Goal: Transaction & Acquisition: Purchase product/service

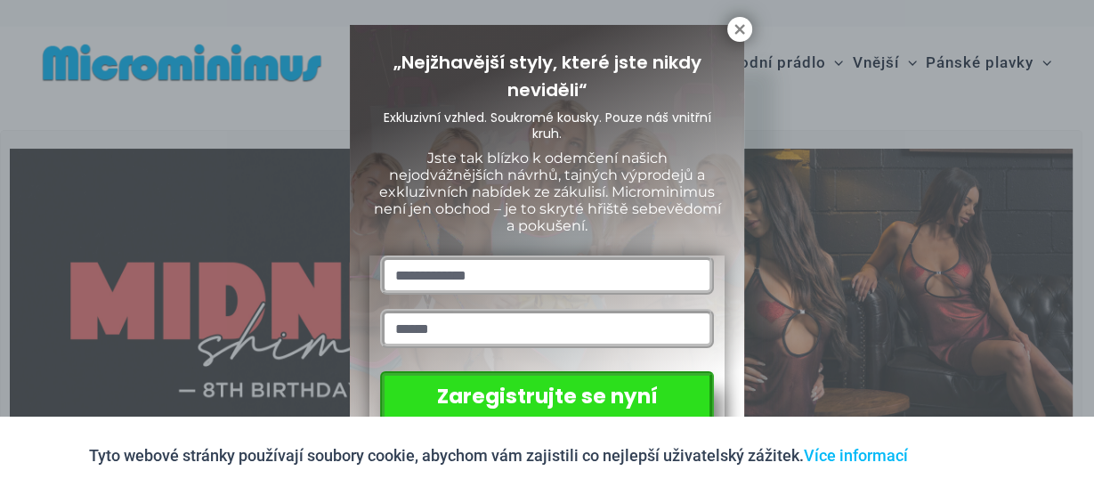
click at [951, 106] on div "„Nejžhavější styly, které jste nikdy neviděli“ Exkluzivní vzhled. Soukromé kous…" at bounding box center [547, 247] width 1094 height 495
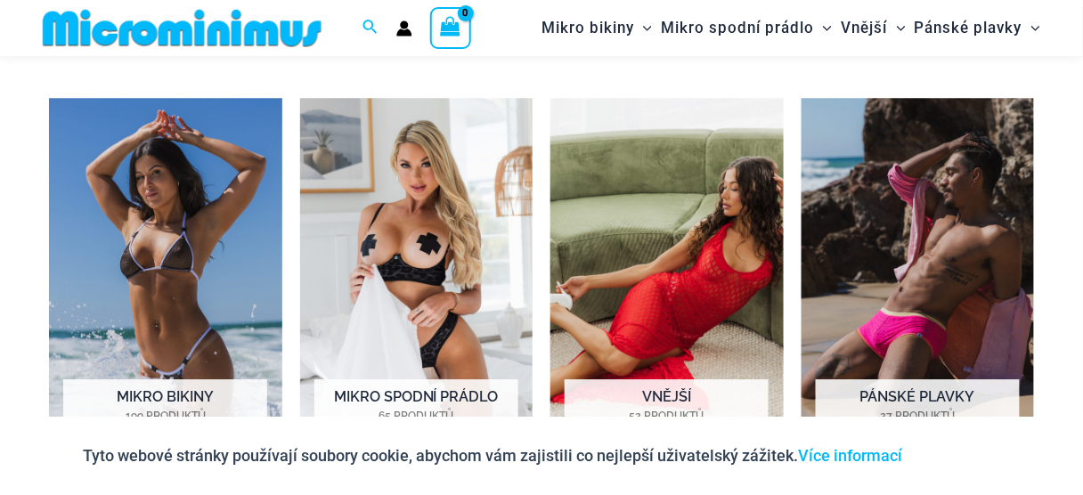
scroll to position [1198, 0]
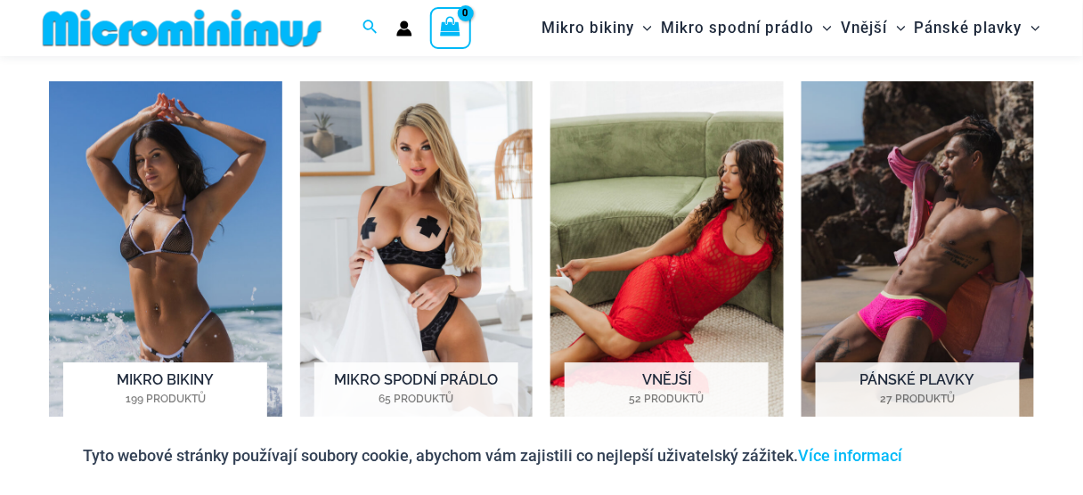
click at [184, 254] on img "Navštivte kategorii produktů Mikro bikiny" at bounding box center [165, 262] width 233 height 362
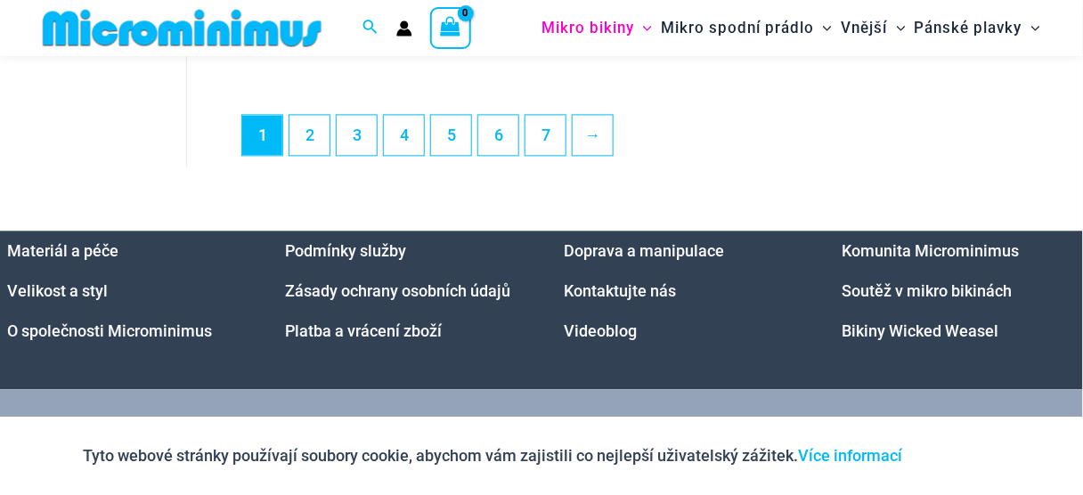
scroll to position [4248, 0]
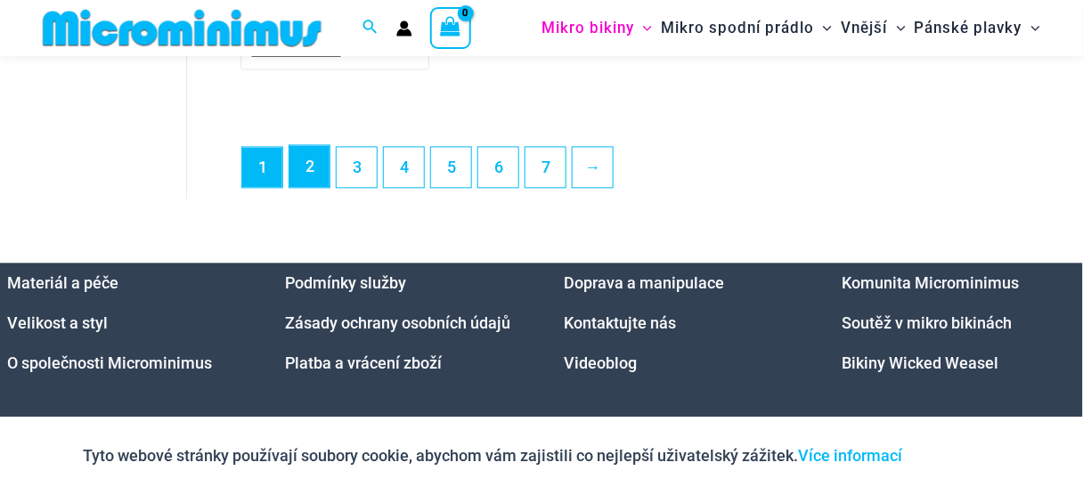
click at [318, 181] on link "2" at bounding box center [309, 166] width 40 height 42
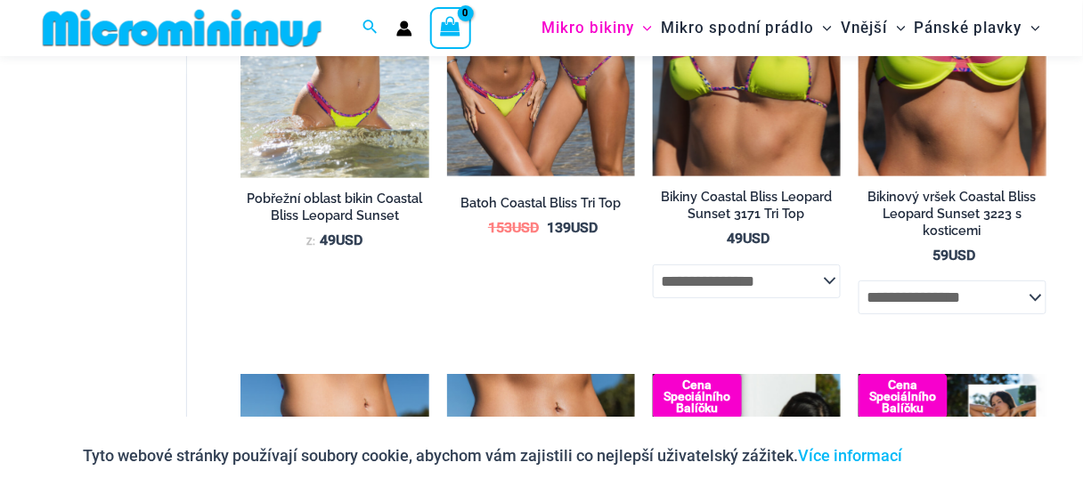
scroll to position [1550, 0]
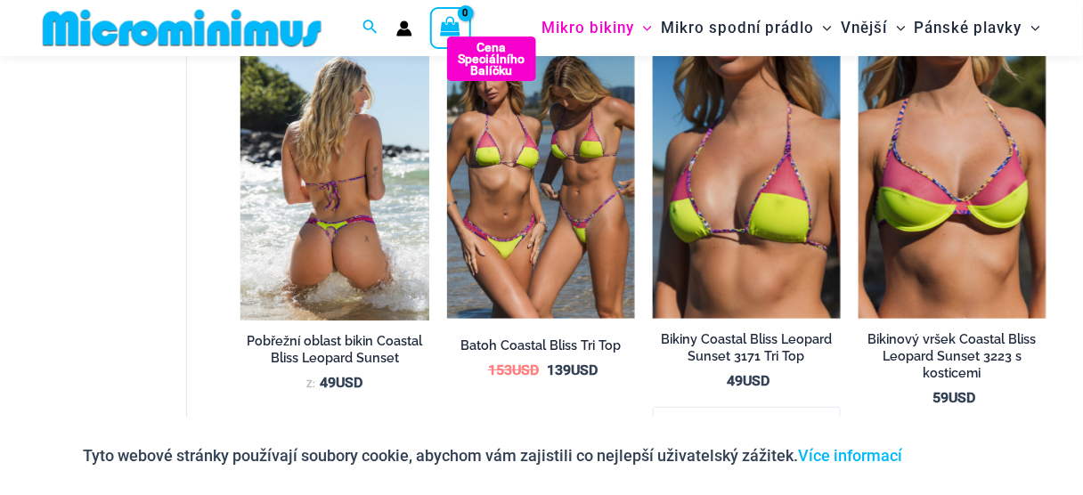
click at [393, 164] on img at bounding box center [334, 179] width 188 height 284
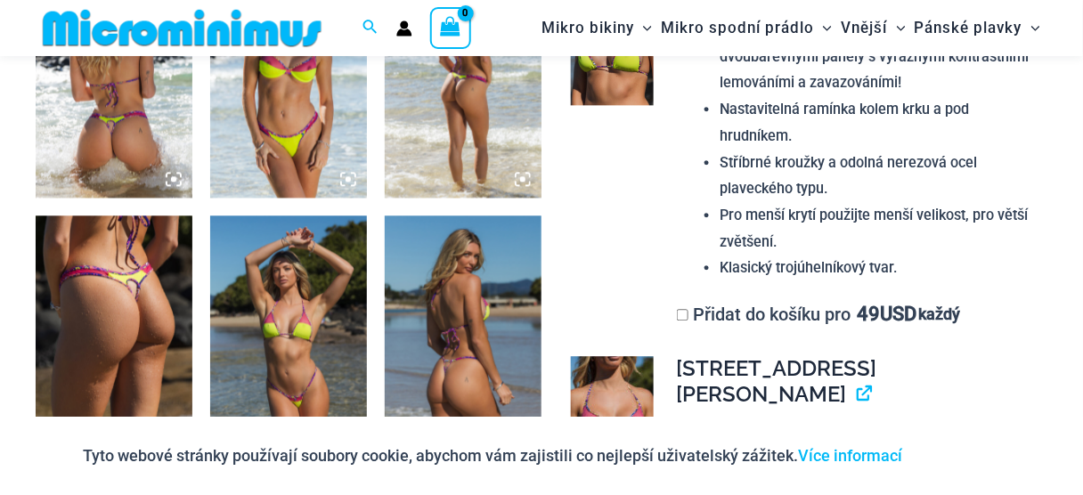
scroll to position [1053, 0]
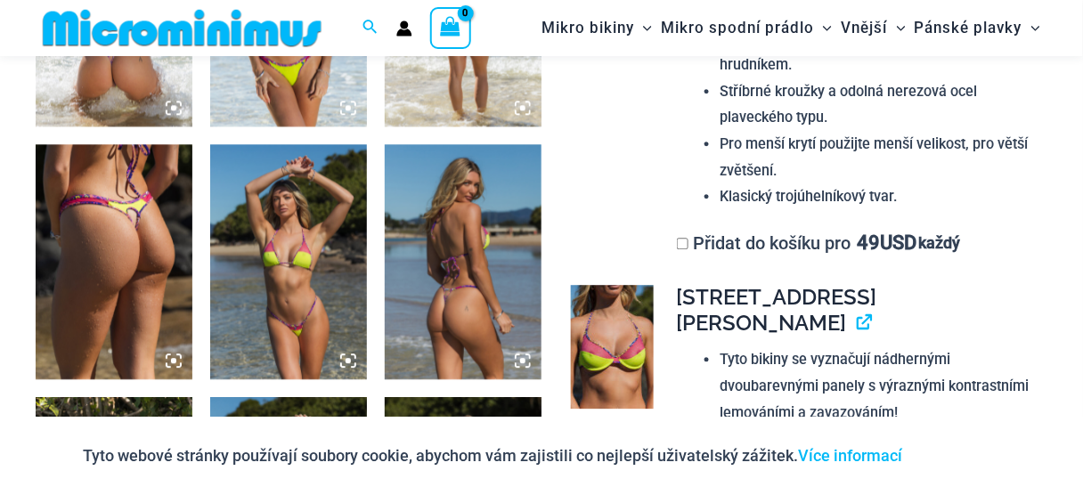
click at [313, 249] on img at bounding box center [288, 261] width 157 height 235
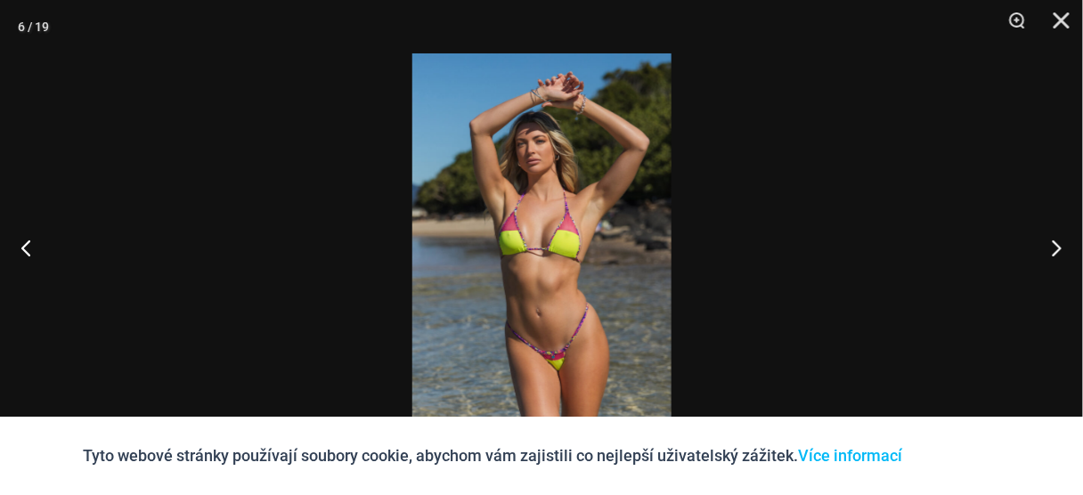
scroll to position [1036, 0]
click at [1061, 26] on button "Blízko" at bounding box center [1055, 26] width 45 height 53
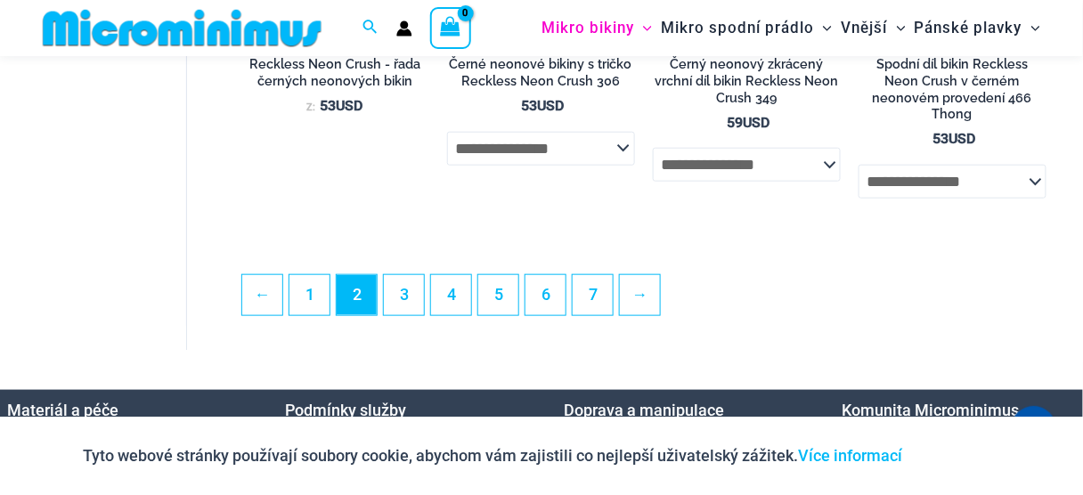
scroll to position [3640, 0]
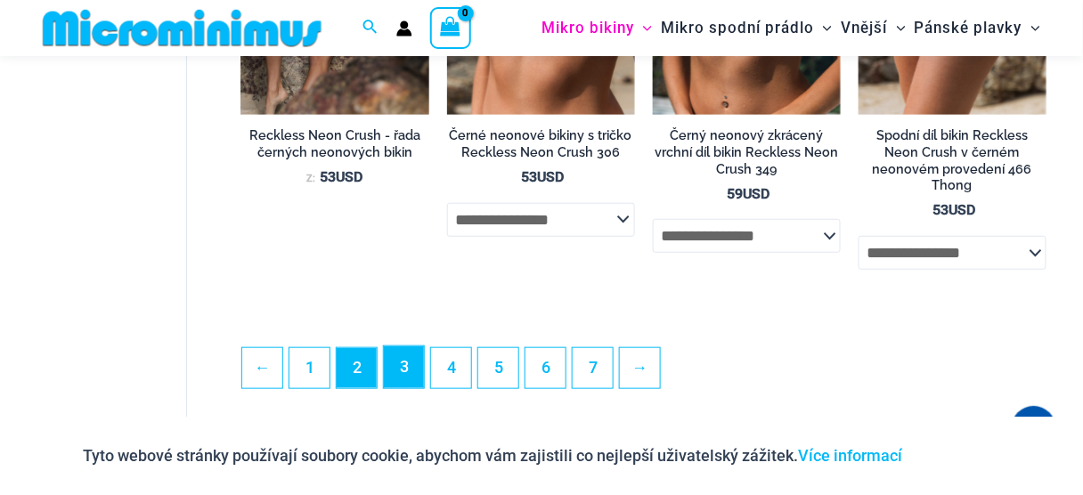
click at [400, 357] on font "3" at bounding box center [404, 366] width 9 height 19
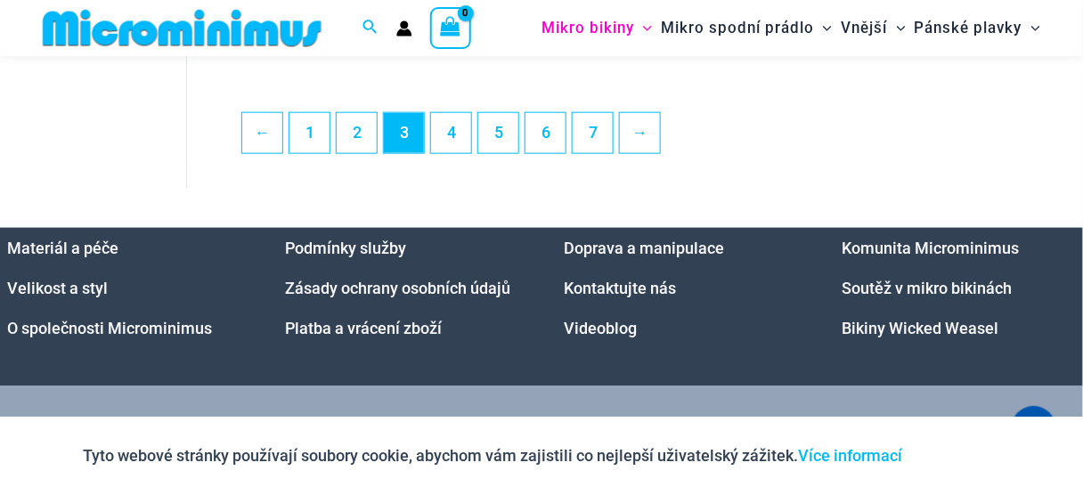
scroll to position [3832, 0]
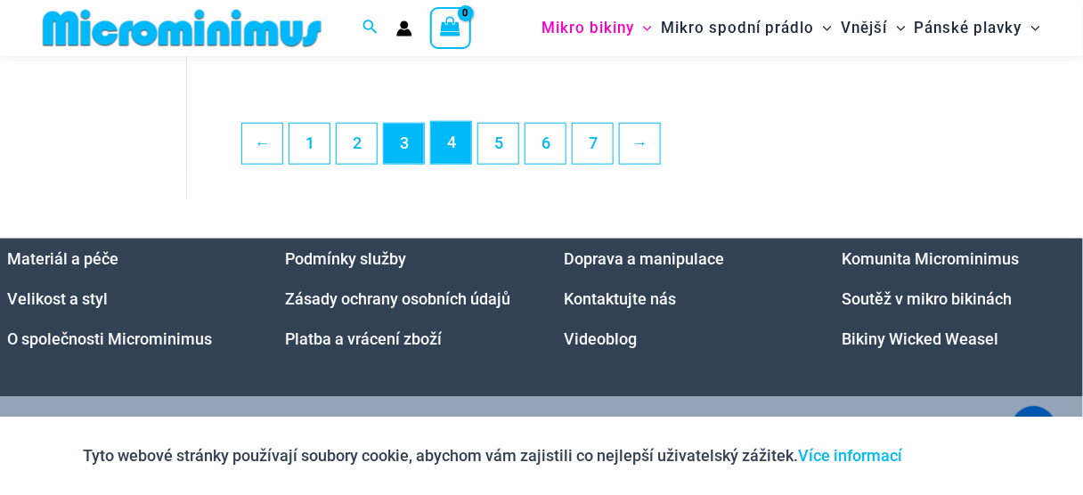
click at [457, 156] on link "4" at bounding box center [451, 143] width 40 height 42
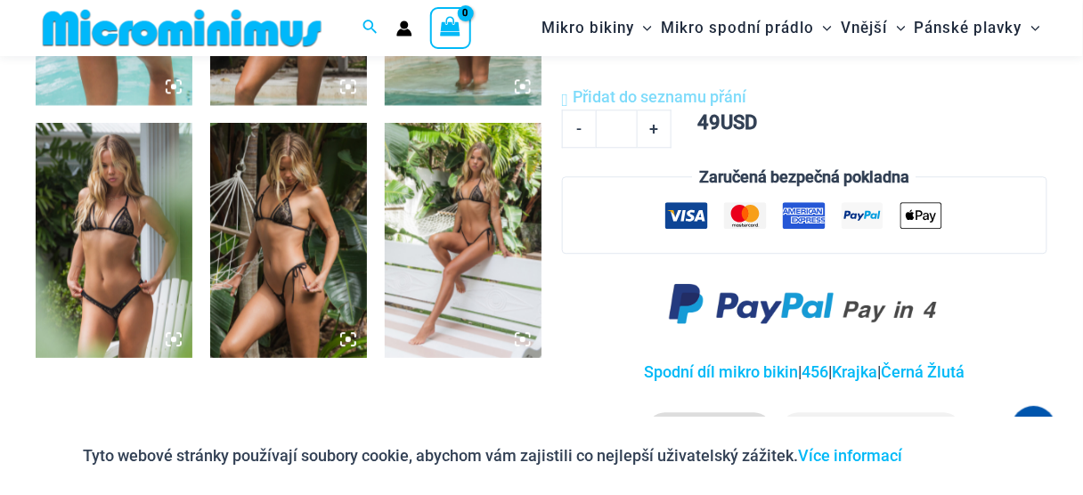
scroll to position [1053, 0]
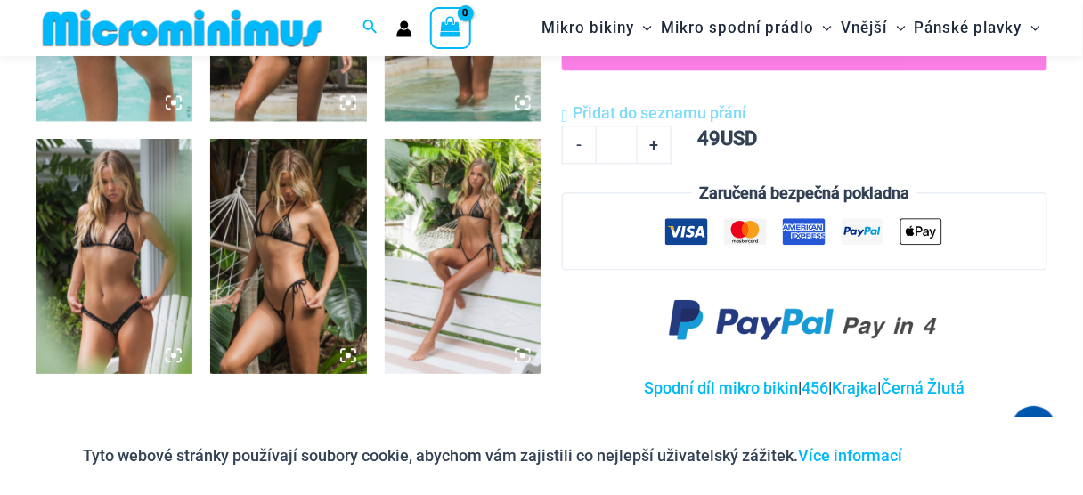
click at [427, 237] on img at bounding box center [463, 256] width 157 height 235
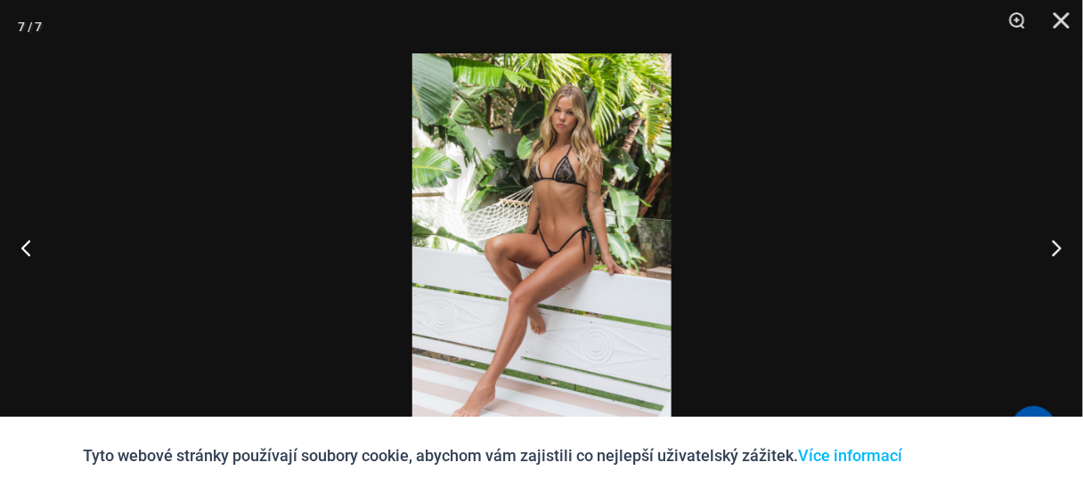
click at [479, 187] on img at bounding box center [541, 247] width 259 height 388
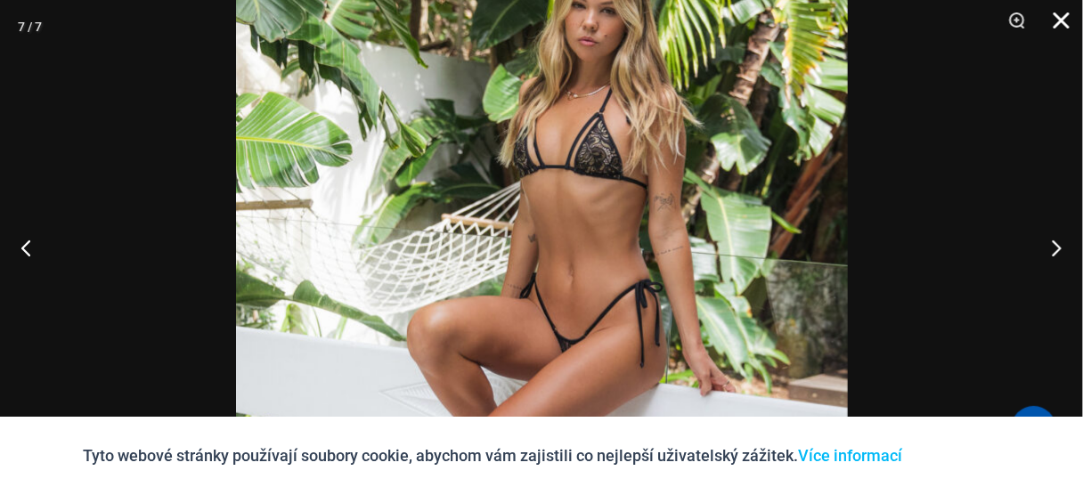
click at [1054, 18] on button "Blízko" at bounding box center [1055, 26] width 45 height 53
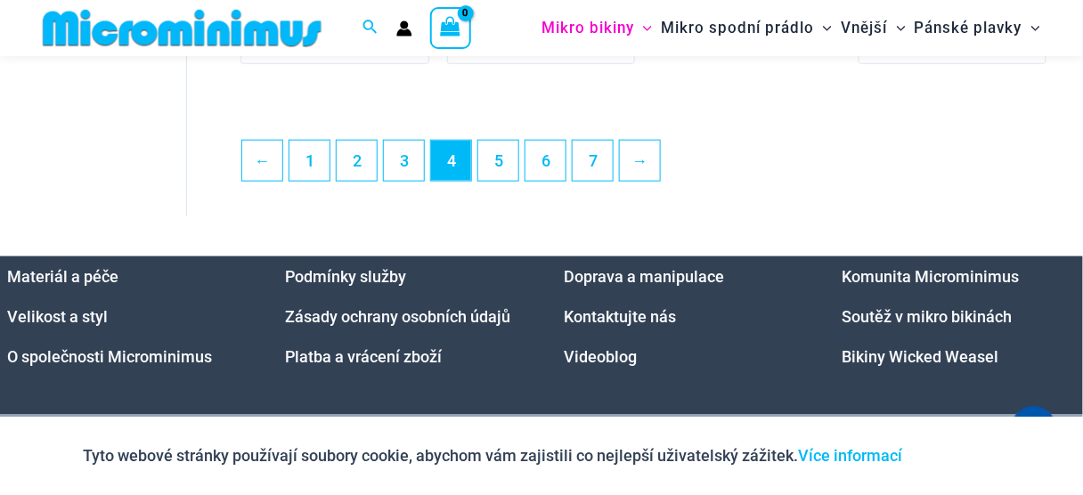
scroll to position [3829, 0]
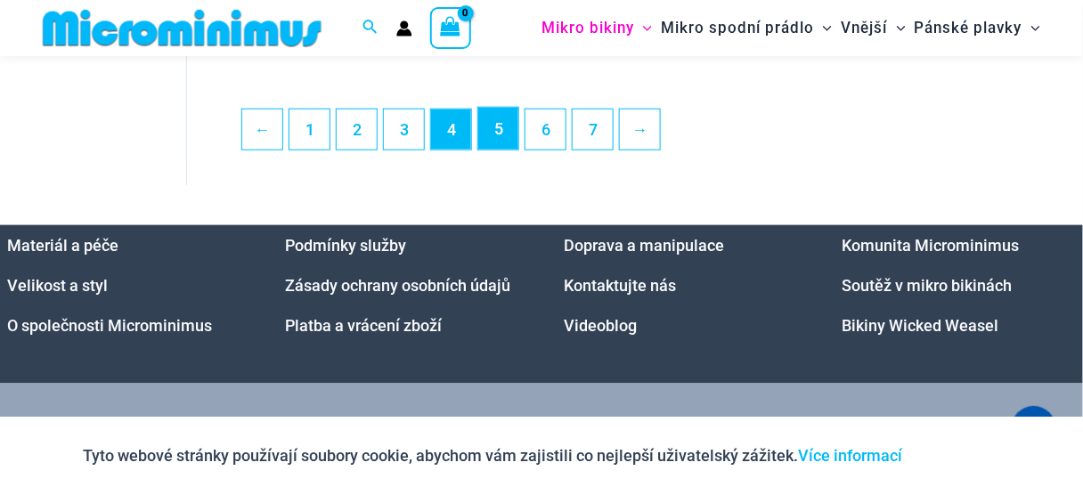
click at [494, 126] on font "5" at bounding box center [498, 128] width 9 height 19
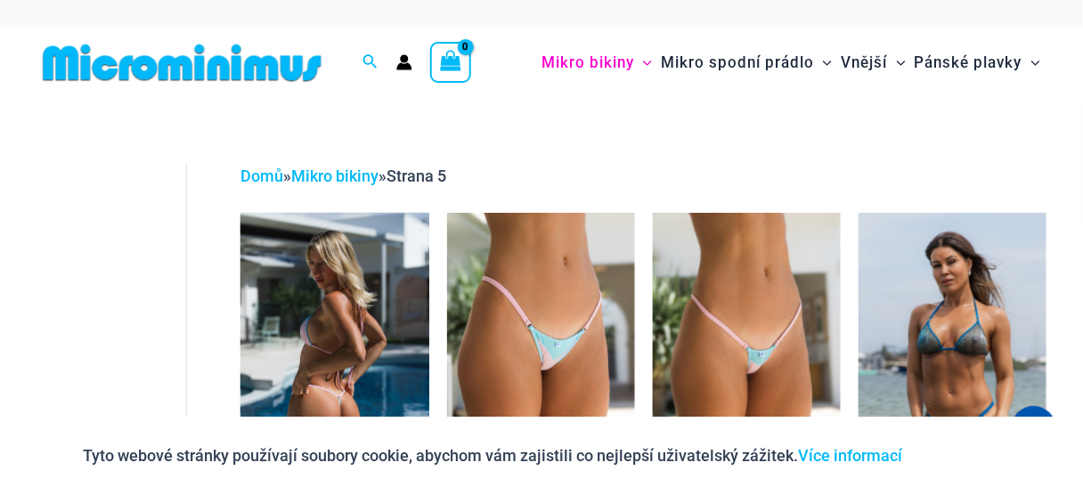
click at [377, 295] on img at bounding box center [334, 354] width 188 height 282
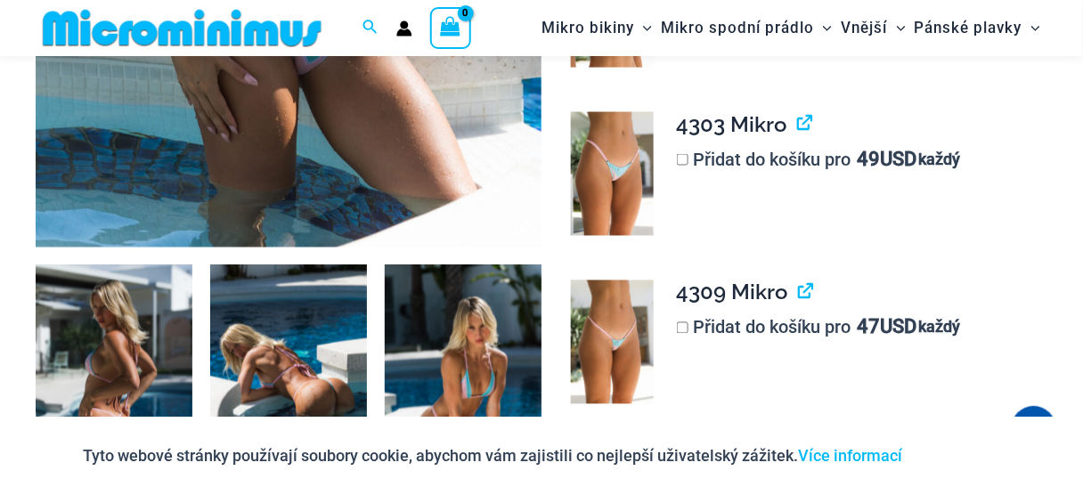
scroll to position [839, 0]
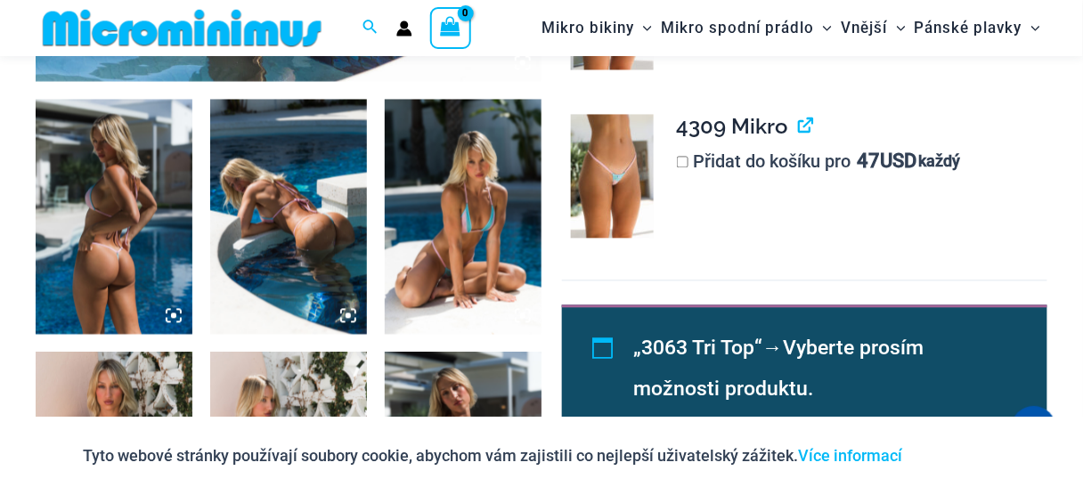
click at [313, 237] on img at bounding box center [288, 217] width 157 height 235
